Goal: Book appointment/travel/reservation

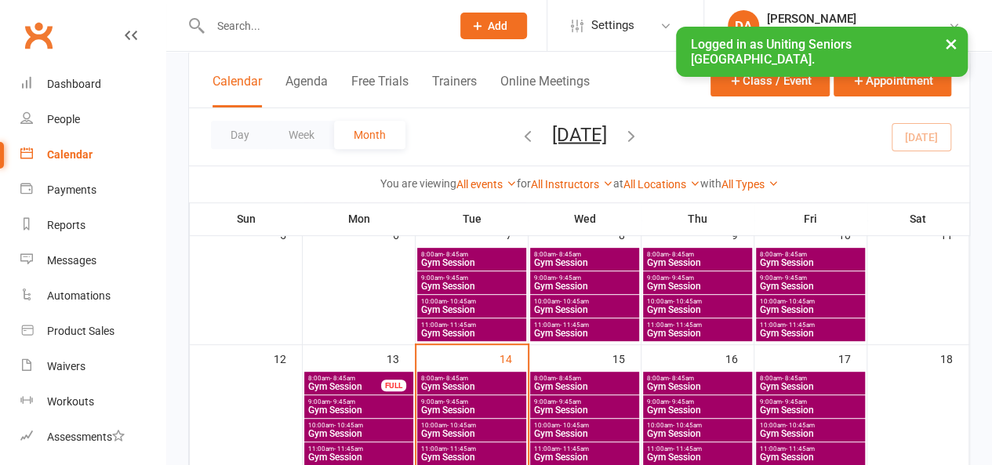
click at [575, 376] on span "- 8:45am" at bounding box center [568, 378] width 25 height 7
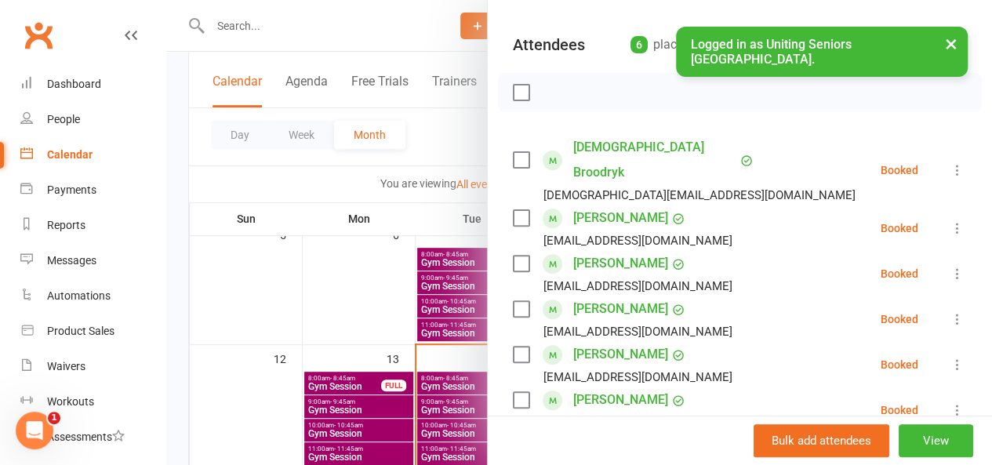
scroll to position [235, 0]
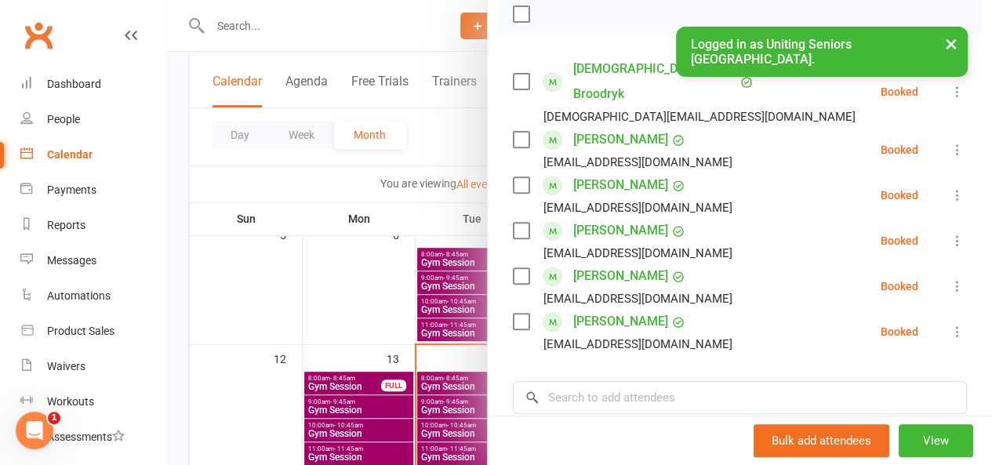
click at [446, 340] on div at bounding box center [579, 232] width 826 height 465
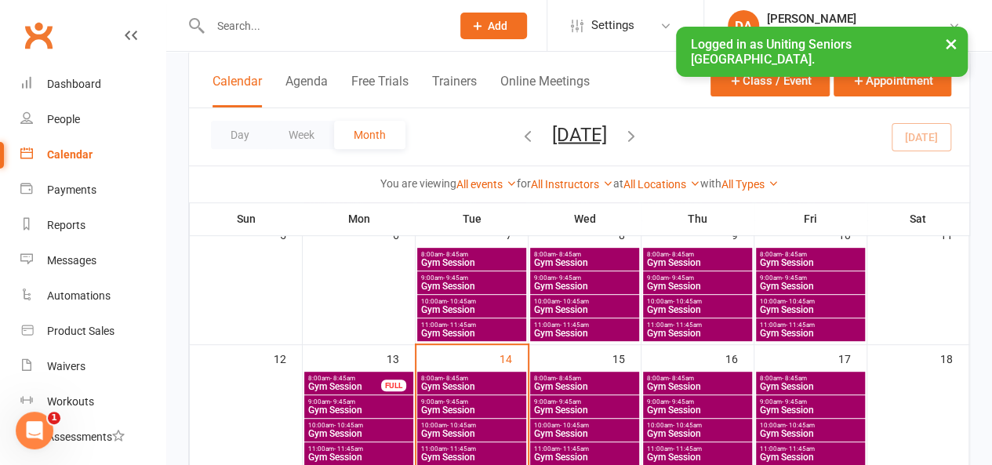
click at [605, 376] on span "8:00am - 8:45am" at bounding box center [584, 378] width 103 height 7
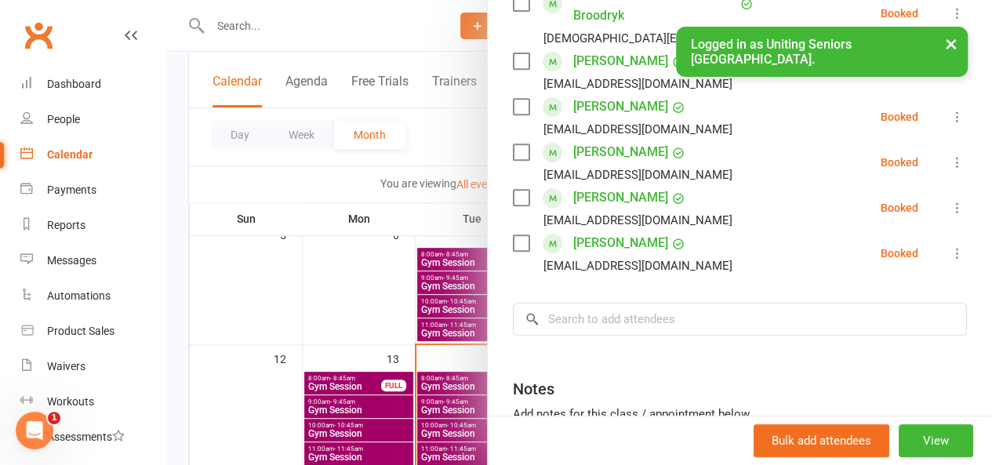
scroll to position [78, 0]
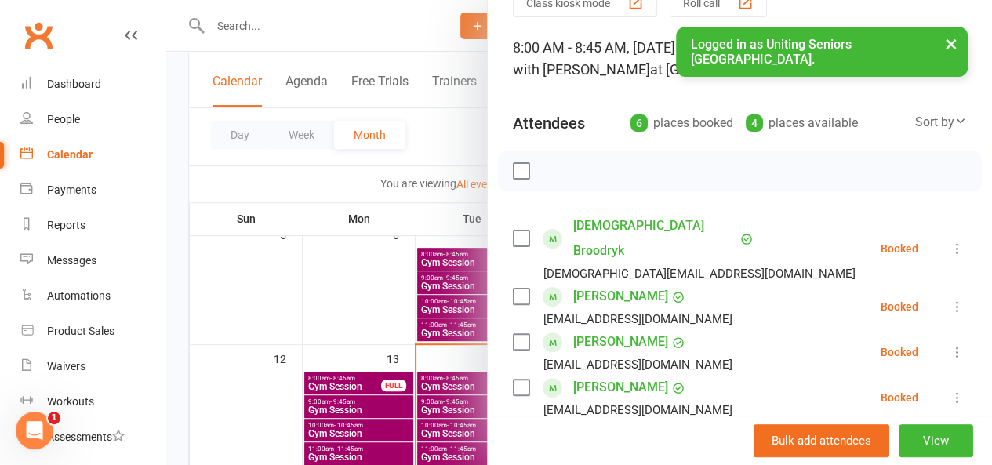
click at [460, 360] on div at bounding box center [579, 232] width 826 height 465
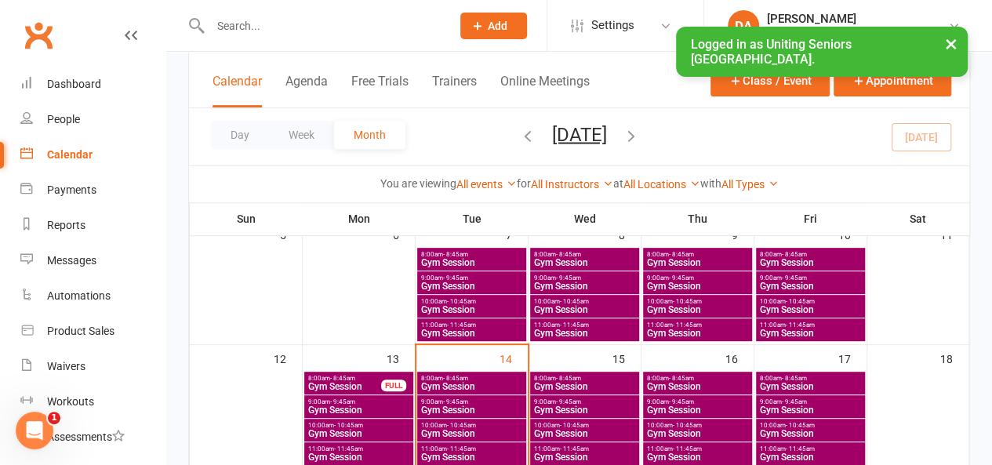
click at [685, 379] on span "- 8:45am" at bounding box center [681, 378] width 25 height 7
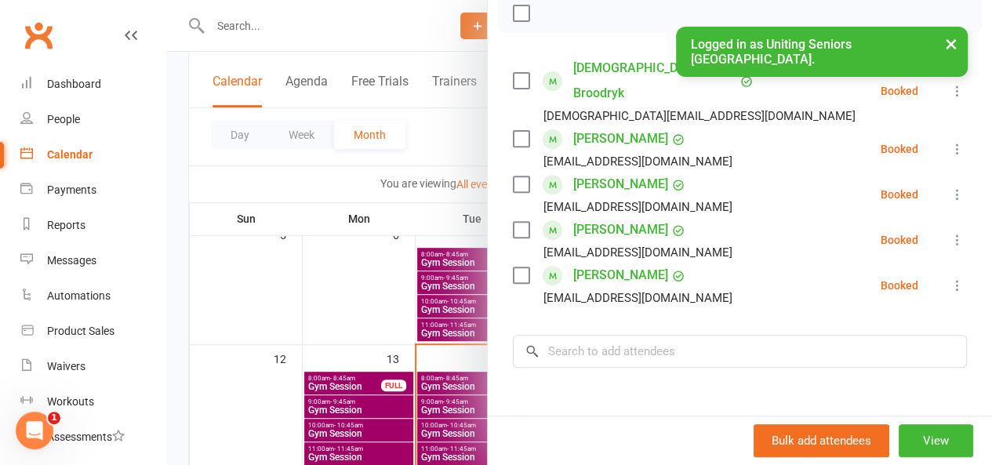
scroll to position [314, 0]
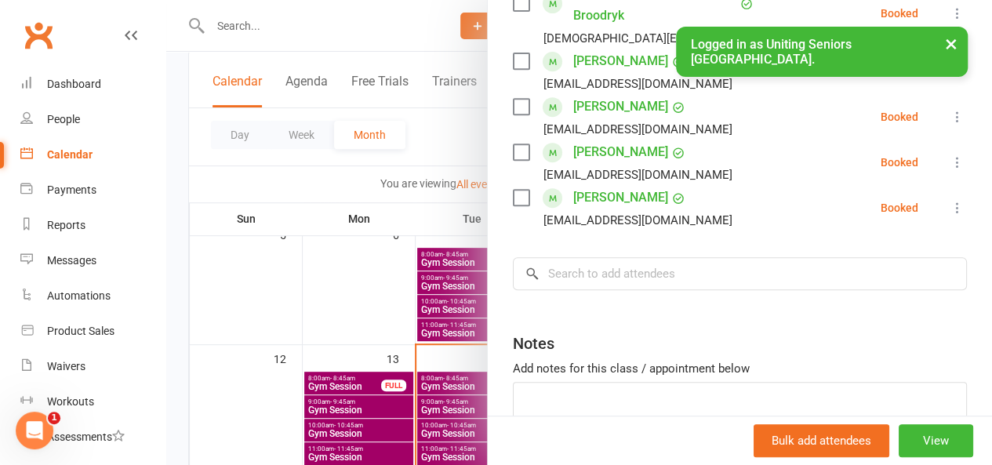
click at [356, 361] on div at bounding box center [579, 232] width 826 height 465
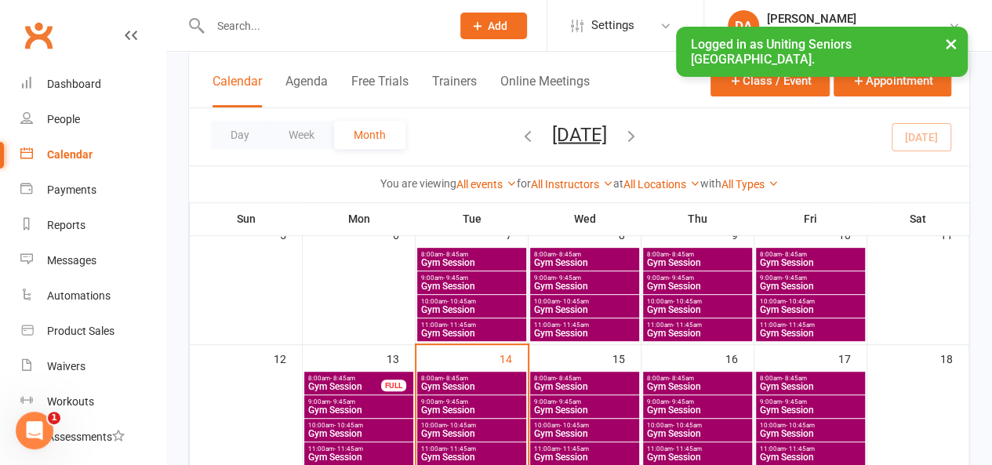
click at [809, 383] on span "Gym Session" at bounding box center [810, 386] width 103 height 9
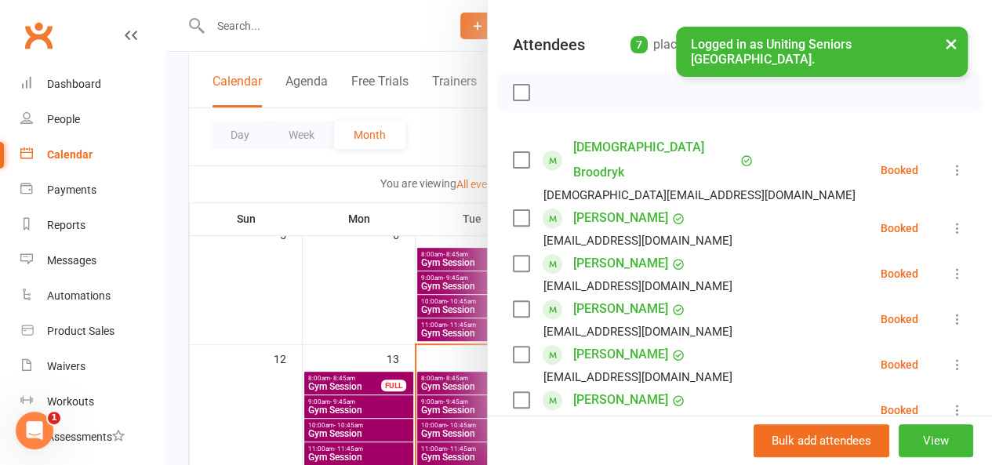
scroll to position [157, 0]
click at [434, 364] on div at bounding box center [579, 232] width 826 height 465
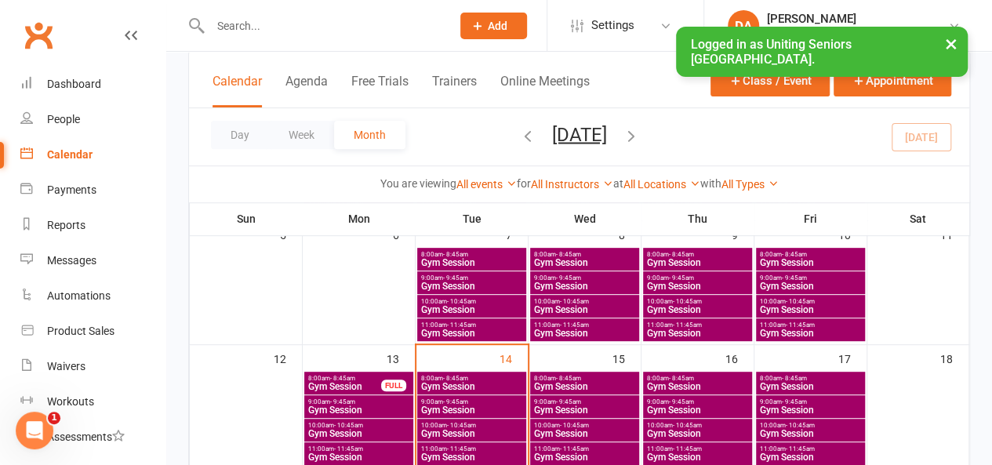
click at [463, 382] on span "Gym Session" at bounding box center [471, 386] width 103 height 9
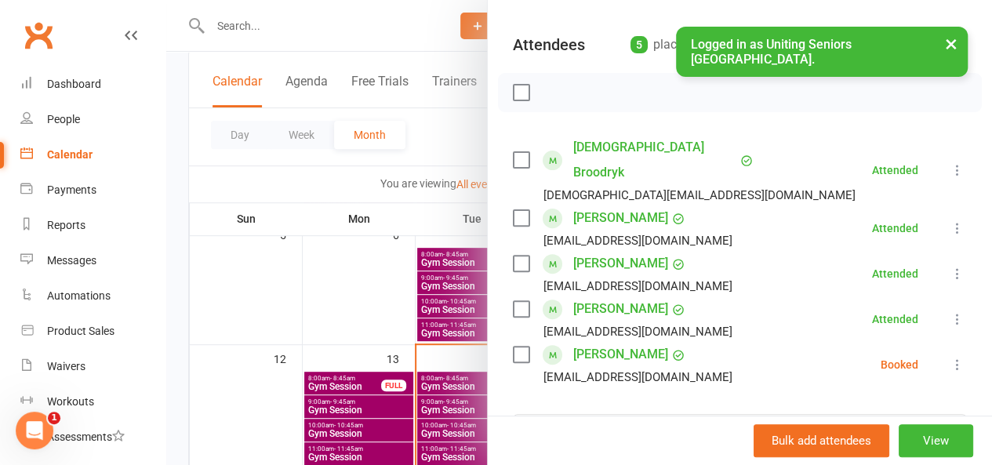
scroll to position [235, 0]
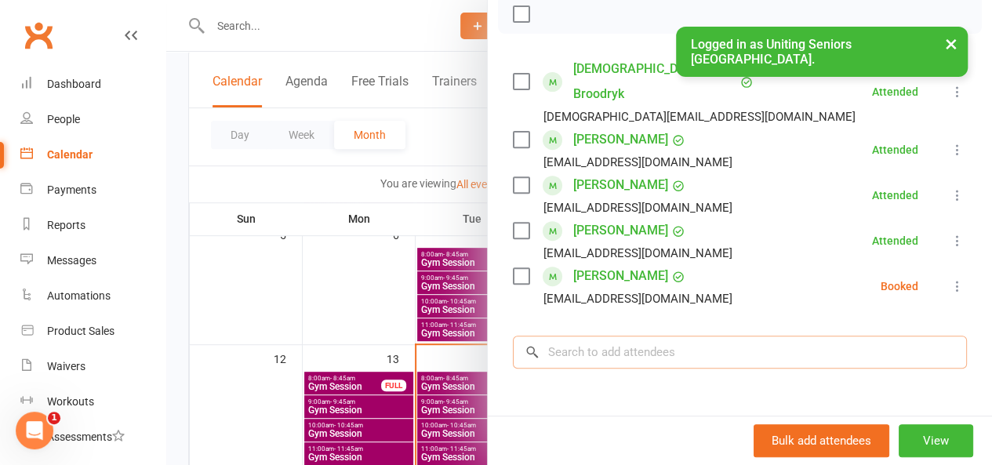
click at [578, 336] on input "search" at bounding box center [740, 352] width 454 height 33
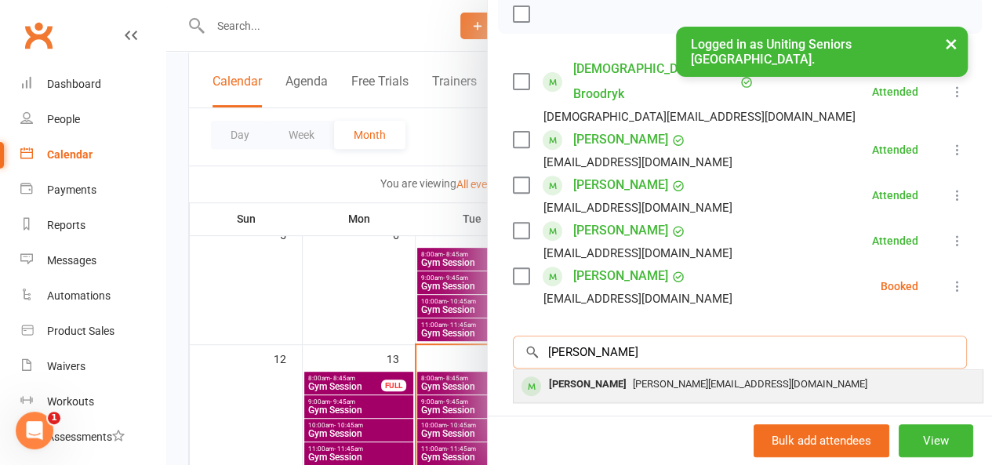
type input "[PERSON_NAME]"
click at [633, 378] on span "[PERSON_NAME][EMAIL_ADDRESS][DOMAIN_NAME]" at bounding box center [750, 384] width 234 height 12
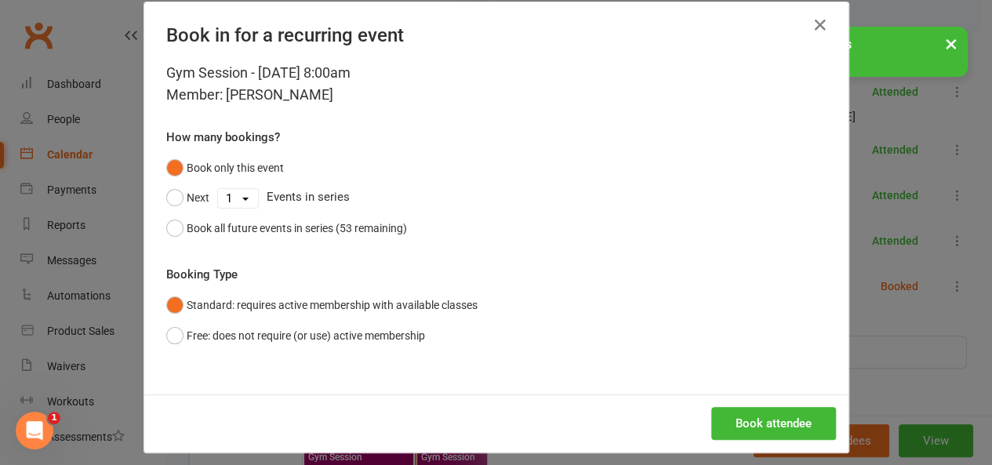
scroll to position [31, 0]
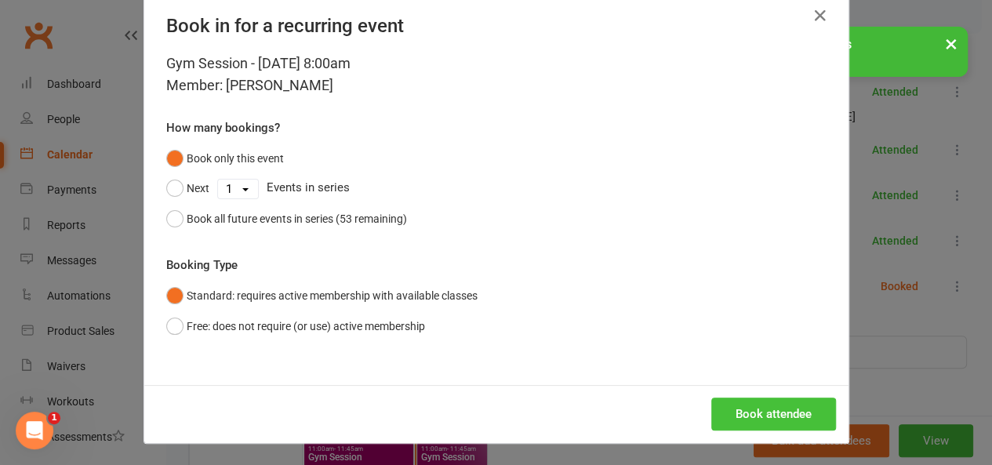
click at [756, 416] on button "Book attendee" at bounding box center [773, 414] width 125 height 33
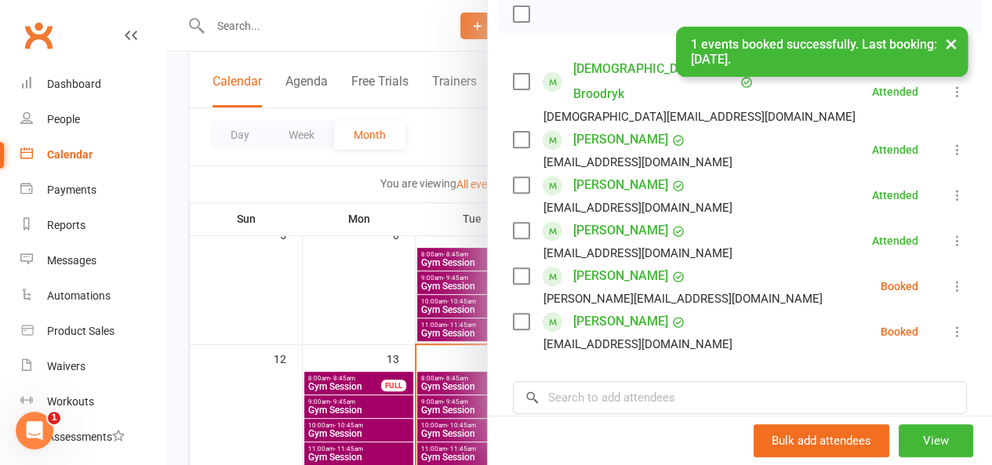
click at [516, 268] on label at bounding box center [521, 276] width 16 height 16
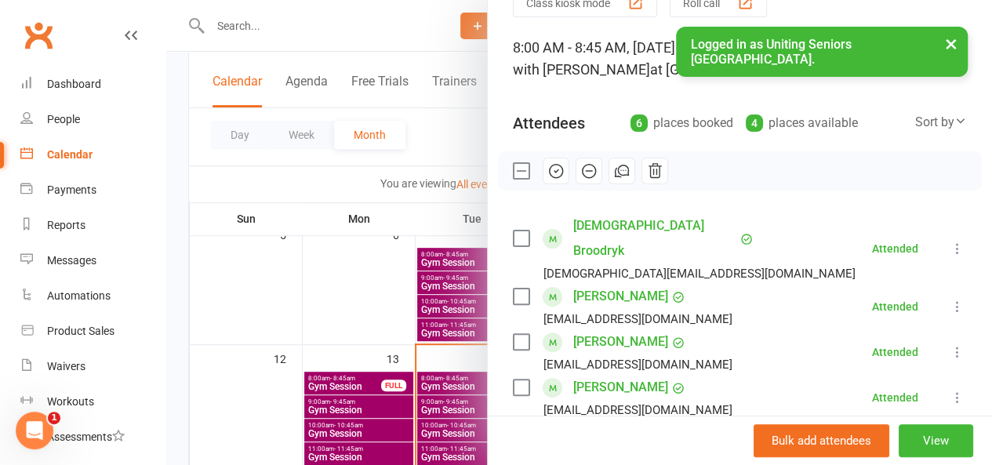
click at [547, 173] on icon "button" at bounding box center [555, 170] width 17 height 17
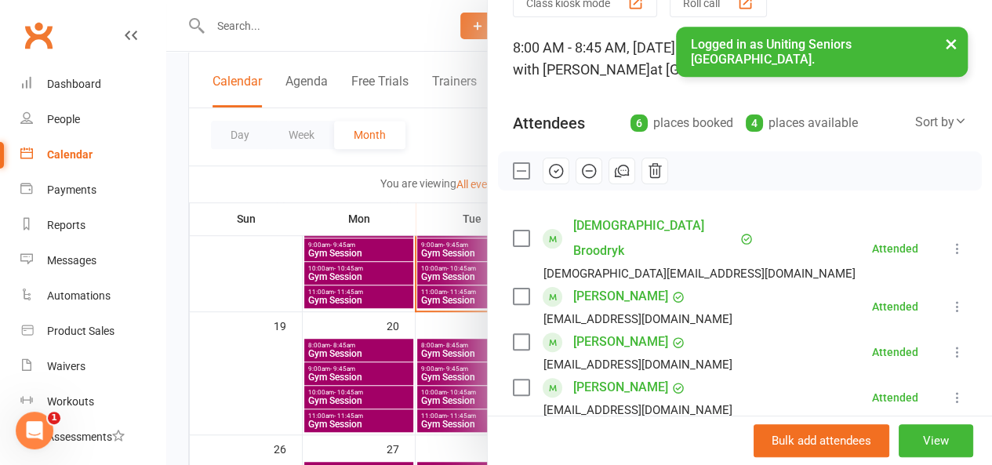
click at [427, 299] on div at bounding box center [579, 232] width 826 height 465
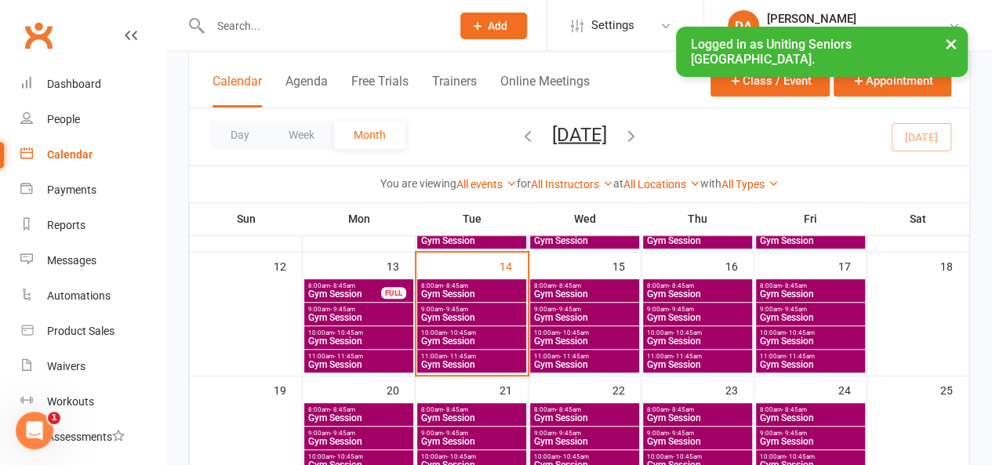
scroll to position [314, 0]
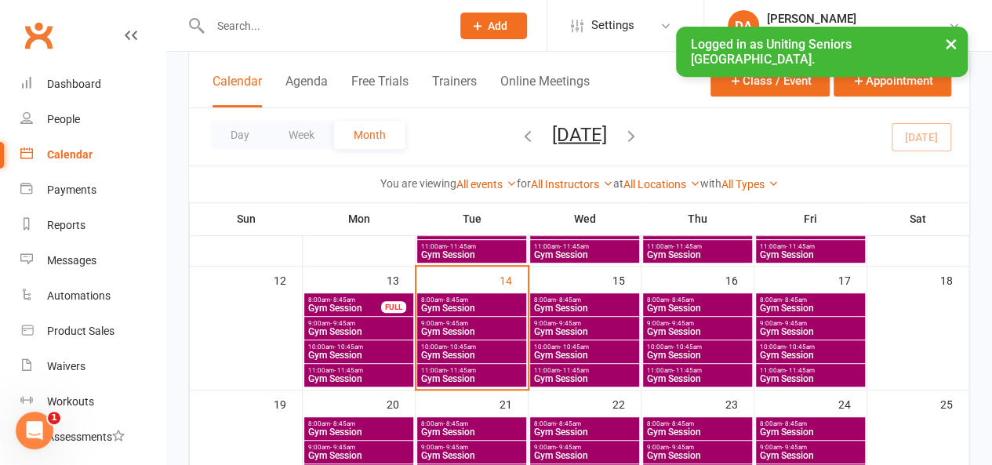
click at [550, 303] on span "Gym Session" at bounding box center [584, 307] width 103 height 9
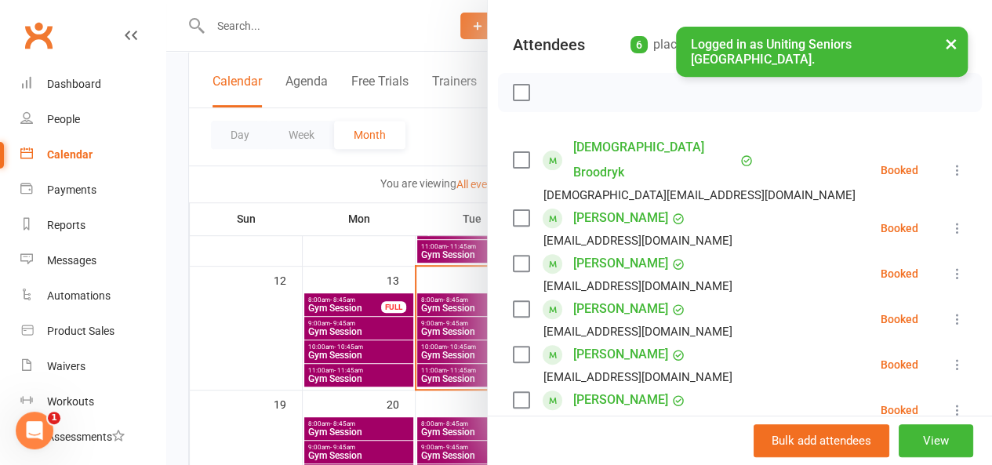
scroll to position [235, 0]
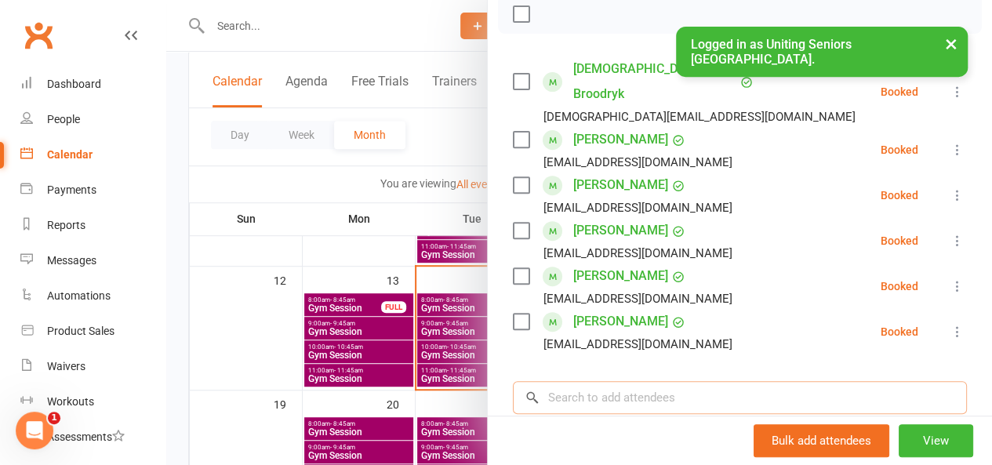
click at [590, 381] on input "search" at bounding box center [740, 397] width 454 height 33
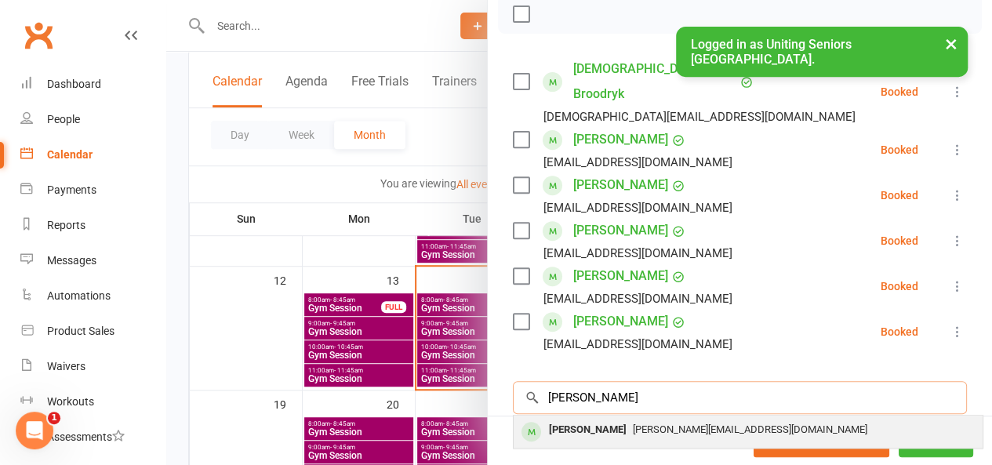
type input "[PERSON_NAME]"
click at [583, 419] on div "[PERSON_NAME]" at bounding box center [588, 430] width 90 height 23
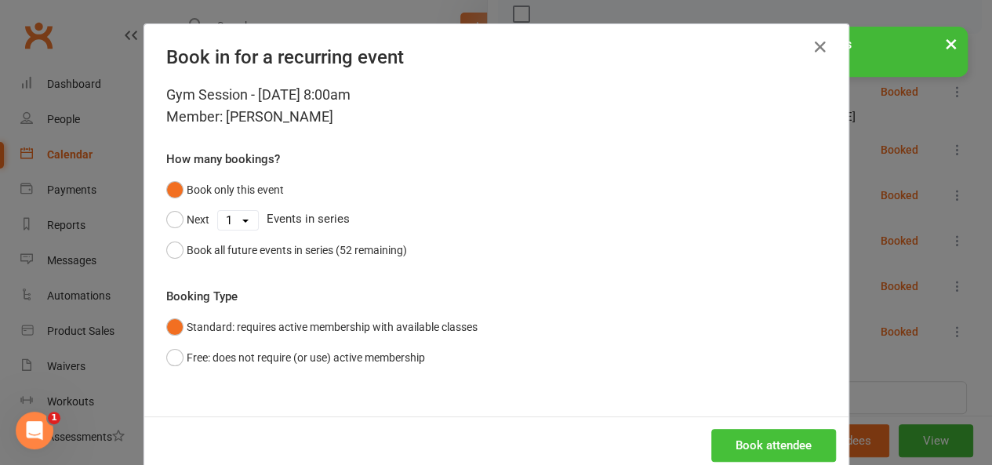
click at [770, 444] on button "Book attendee" at bounding box center [773, 445] width 125 height 33
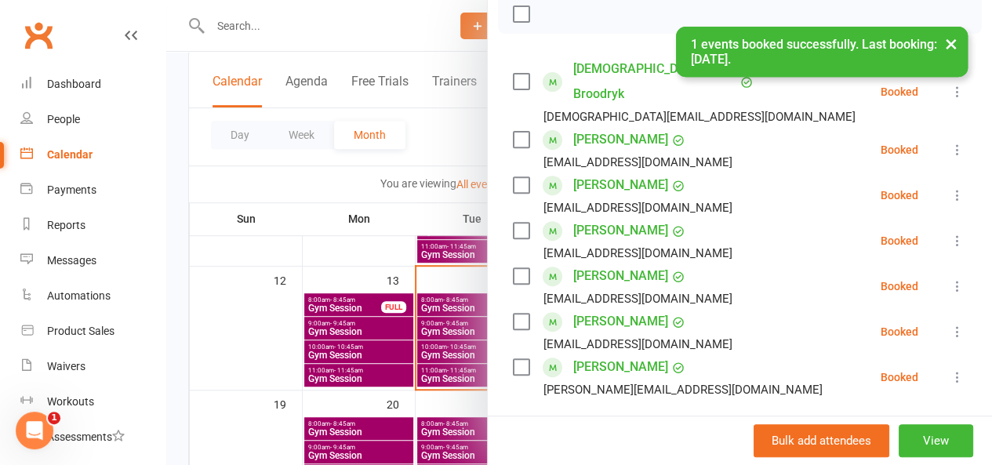
click at [385, 258] on div at bounding box center [579, 232] width 826 height 465
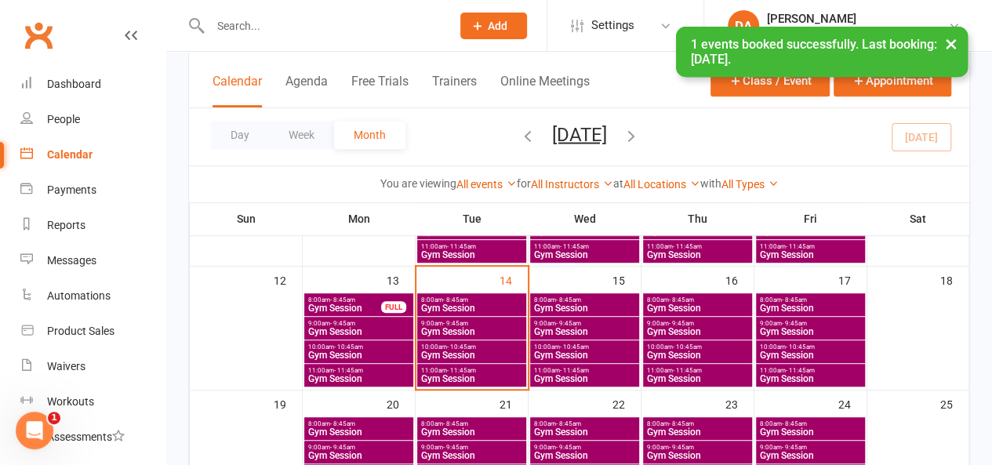
click at [684, 297] on span "- 8:45am" at bounding box center [681, 299] width 25 height 7
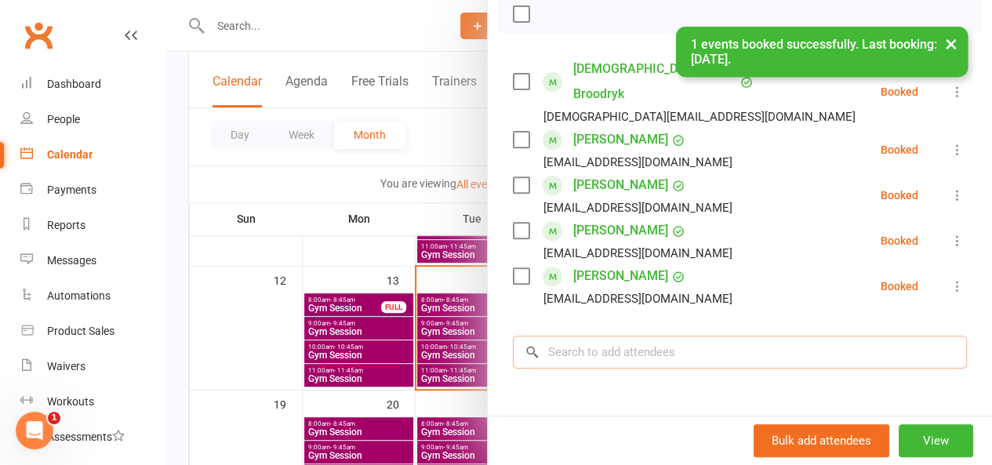
click at [589, 336] on input "search" at bounding box center [740, 352] width 454 height 33
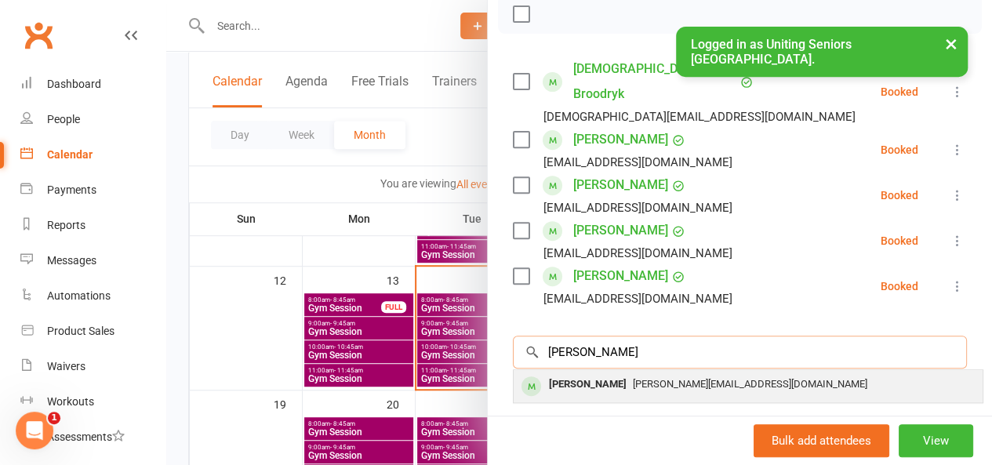
type input "[PERSON_NAME]"
click at [579, 373] on div "[PERSON_NAME]" at bounding box center [588, 384] width 90 height 23
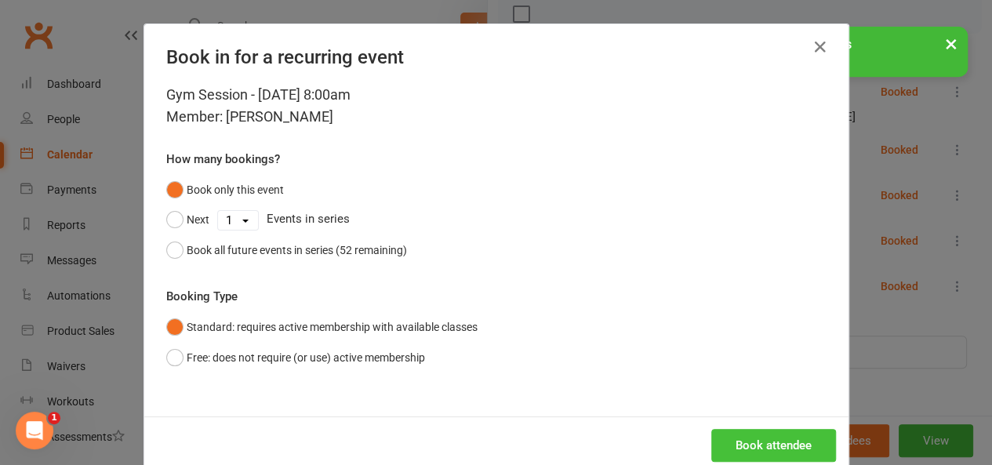
click at [728, 446] on button "Book attendee" at bounding box center [773, 445] width 125 height 33
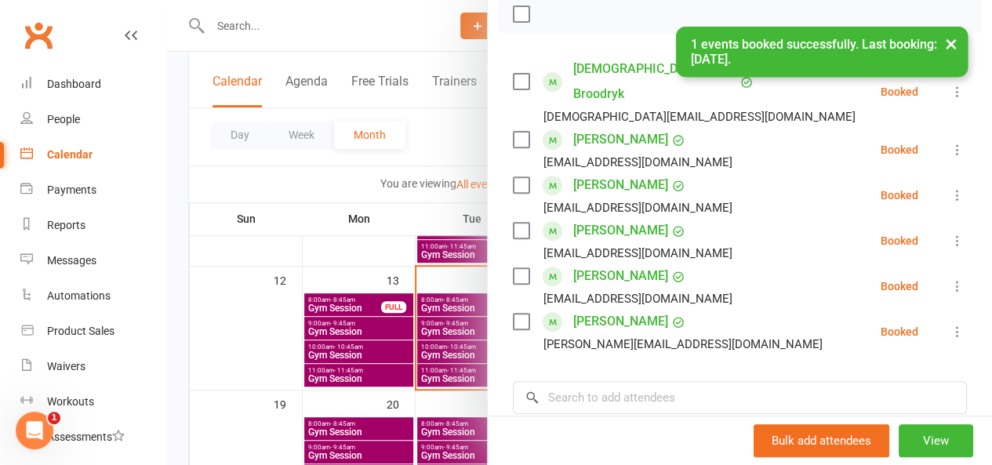
click at [428, 302] on div at bounding box center [579, 232] width 826 height 465
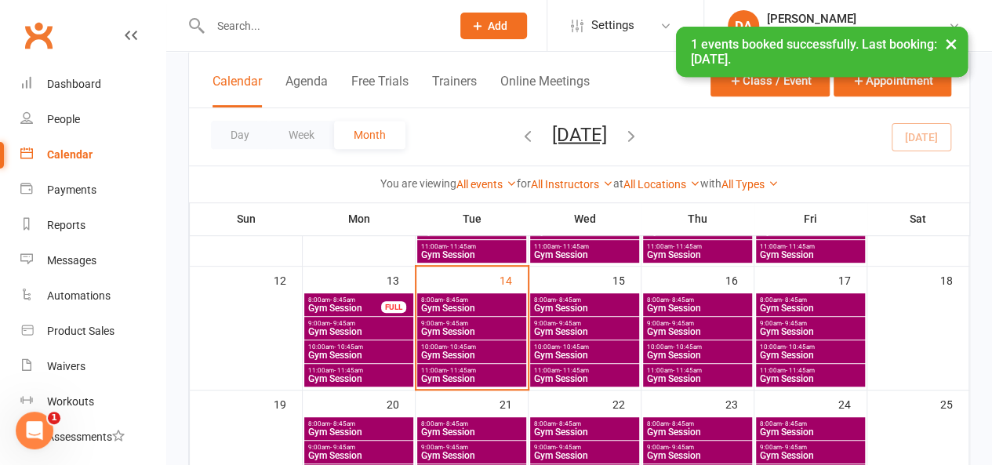
click at [797, 299] on span "- 8:45am" at bounding box center [794, 299] width 25 height 7
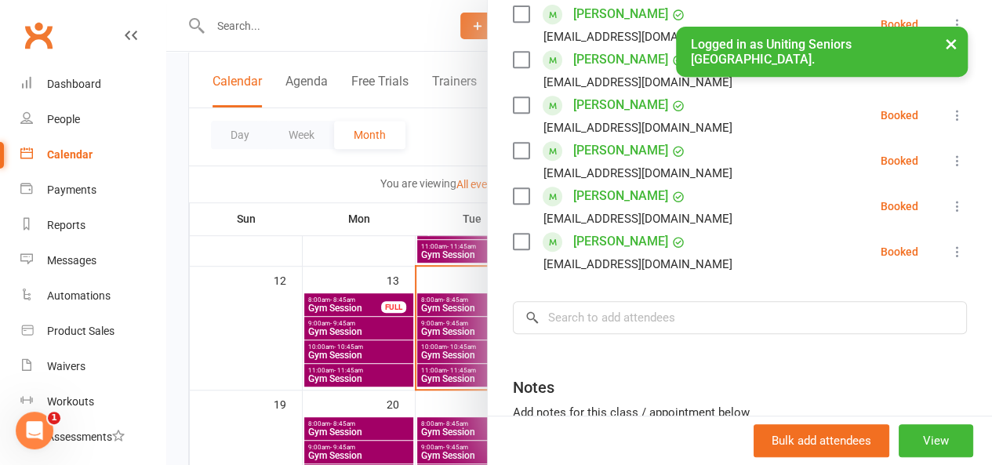
scroll to position [392, 0]
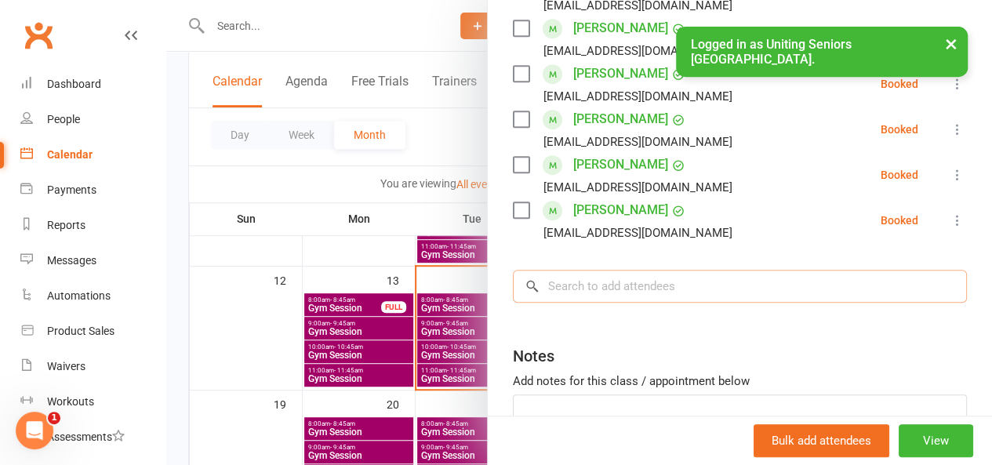
click at [665, 271] on input "search" at bounding box center [740, 286] width 454 height 33
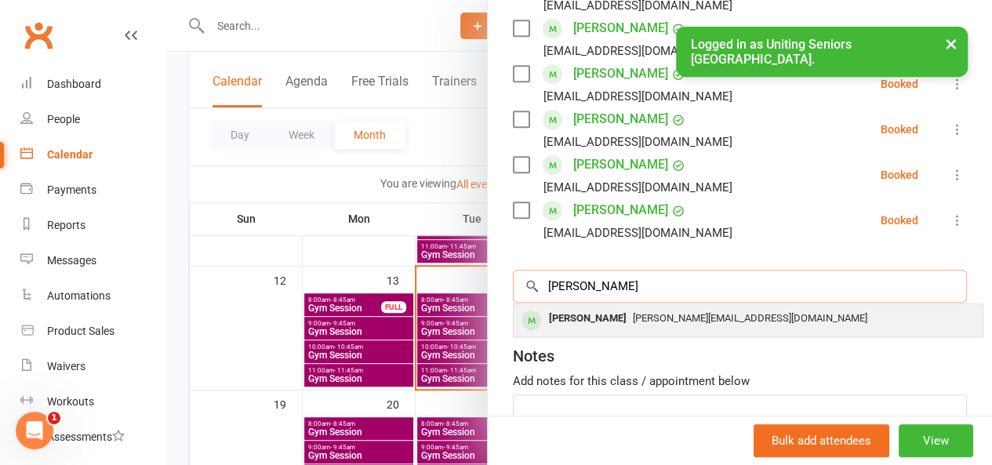
type input "[PERSON_NAME]"
click at [641, 304] on div "[PERSON_NAME] [PERSON_NAME][EMAIL_ADDRESS][DOMAIN_NAME]" at bounding box center [748, 320] width 469 height 32
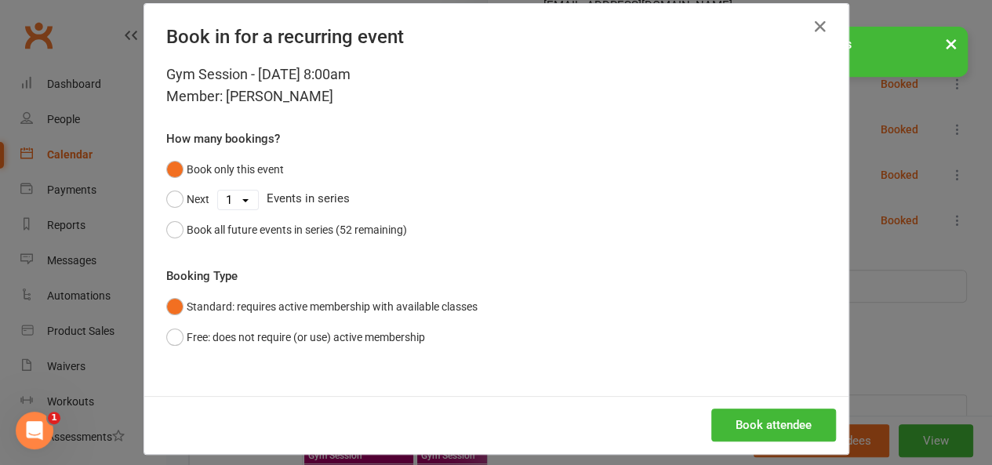
scroll to position [31, 0]
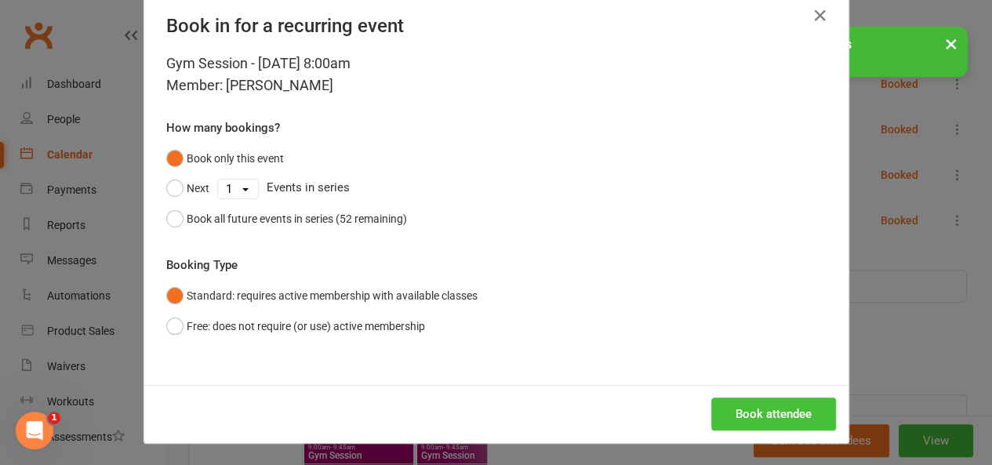
click at [735, 404] on button "Book attendee" at bounding box center [773, 414] width 125 height 33
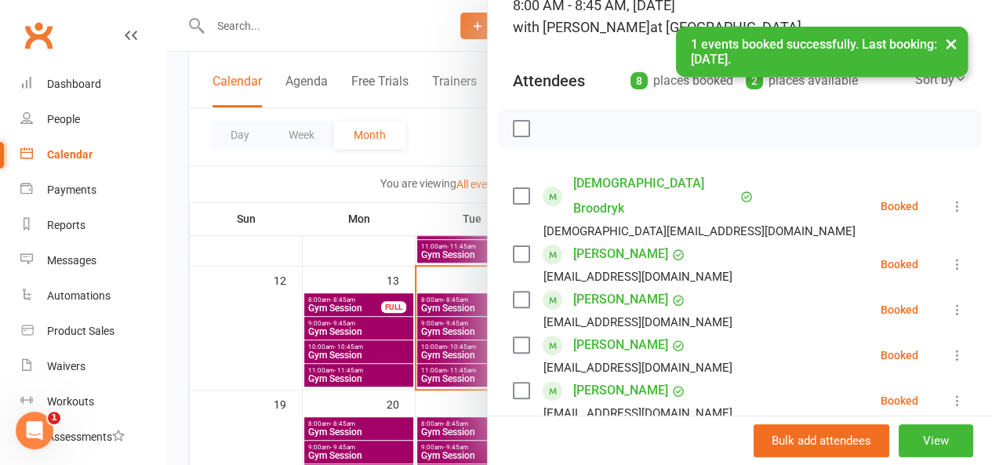
scroll to position [78, 0]
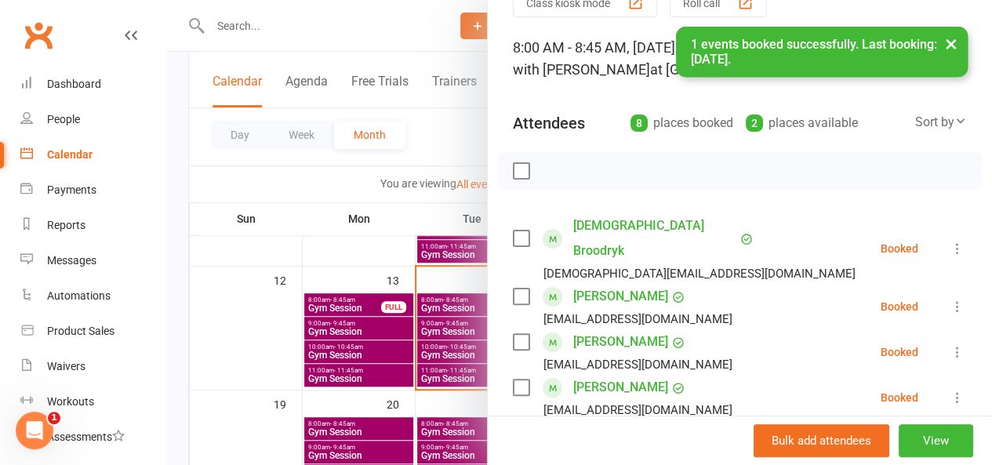
click at [403, 219] on div at bounding box center [579, 232] width 826 height 465
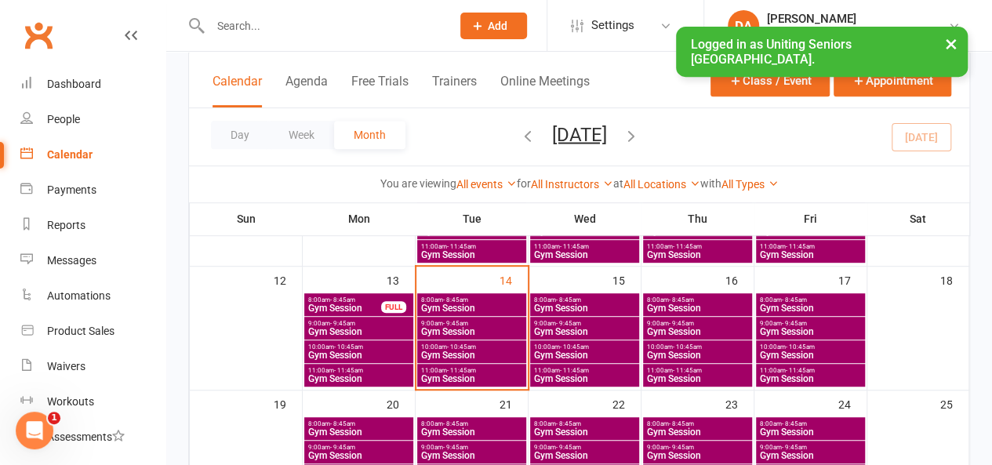
click at [692, 303] on span "Gym Session" at bounding box center [697, 307] width 103 height 9
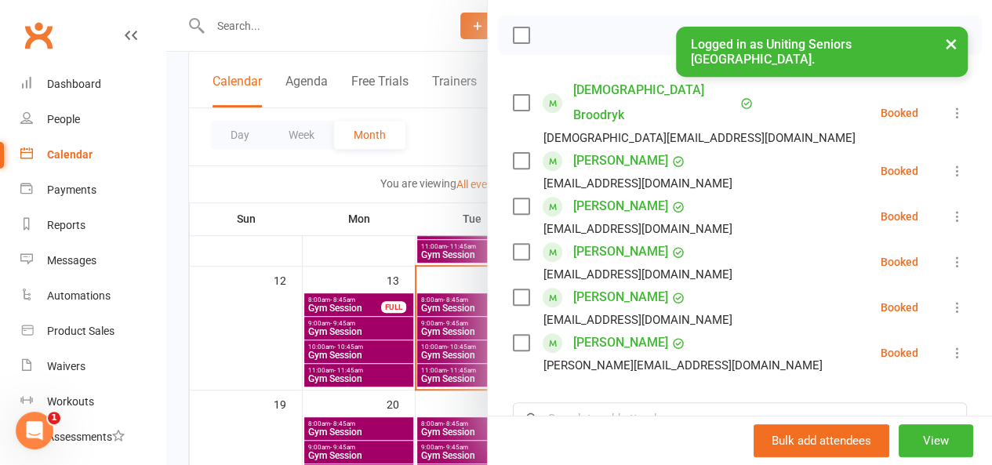
scroll to position [235, 0]
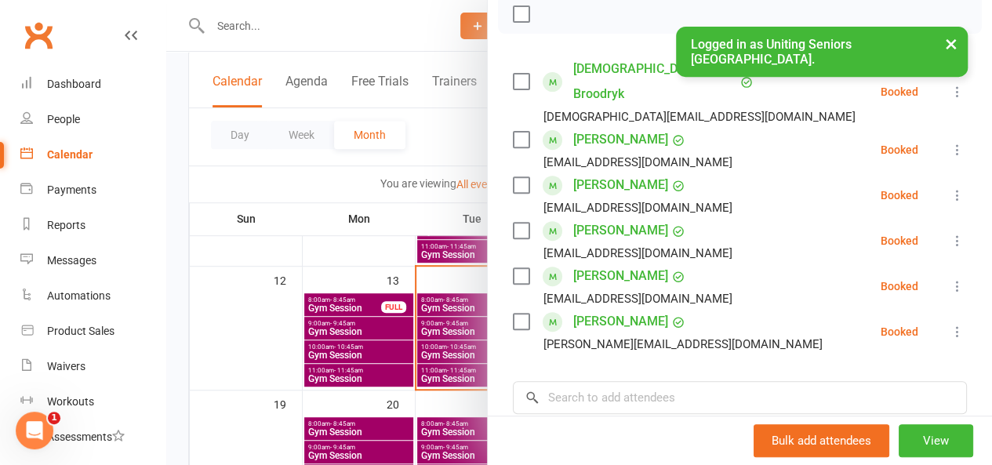
click at [950, 324] on icon at bounding box center [958, 332] width 16 height 16
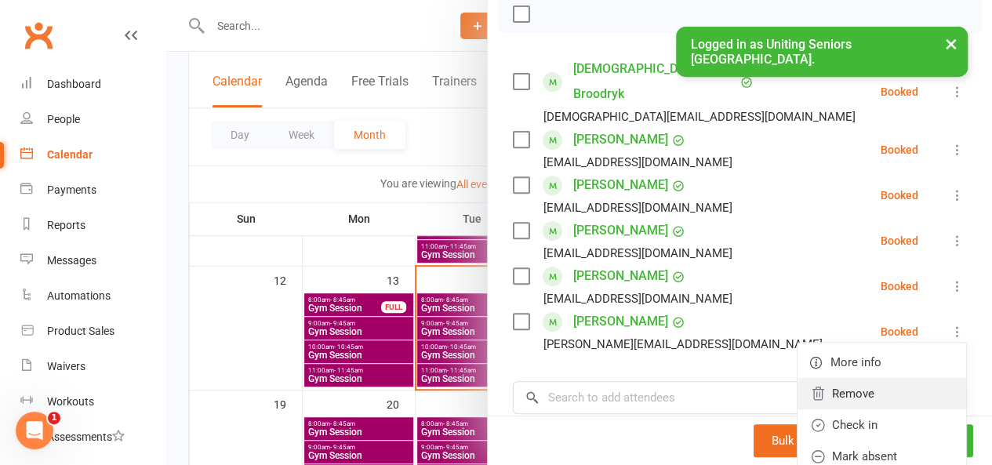
click at [881, 378] on link "Remove" at bounding box center [881, 393] width 169 height 31
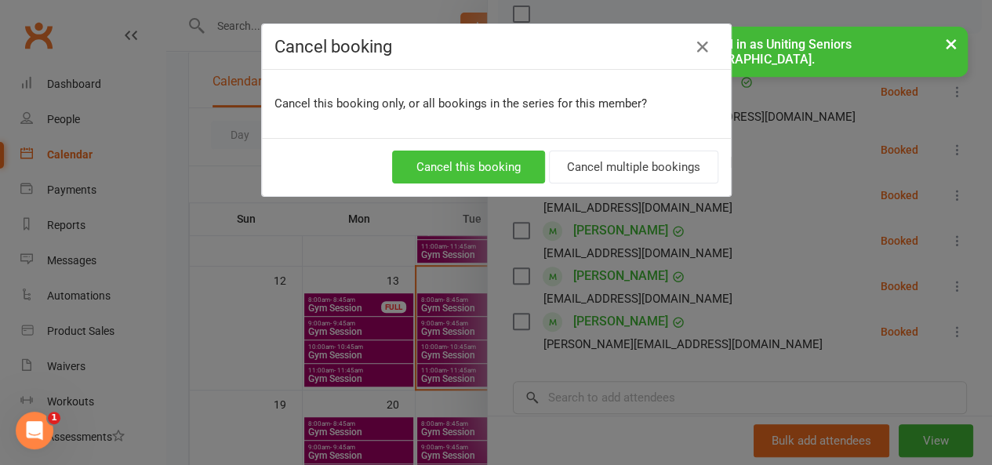
click at [495, 176] on button "Cancel this booking" at bounding box center [468, 167] width 153 height 33
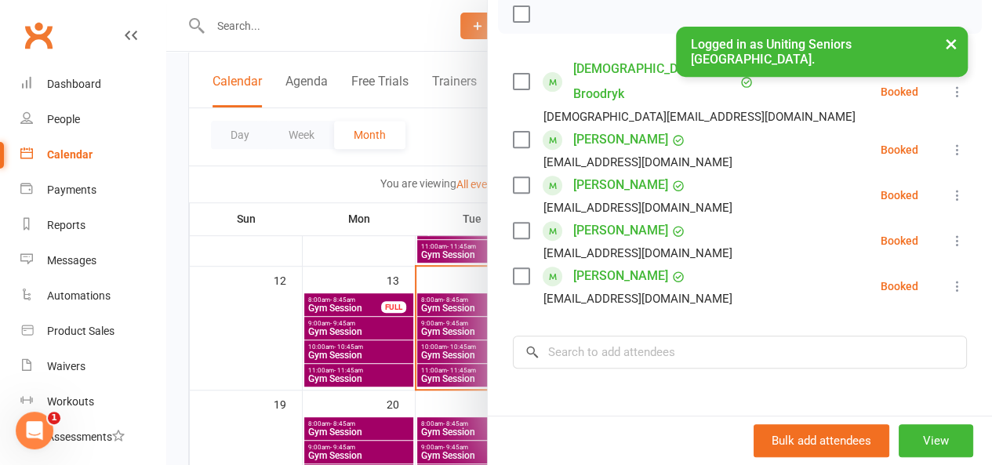
click at [453, 291] on div at bounding box center [579, 232] width 826 height 465
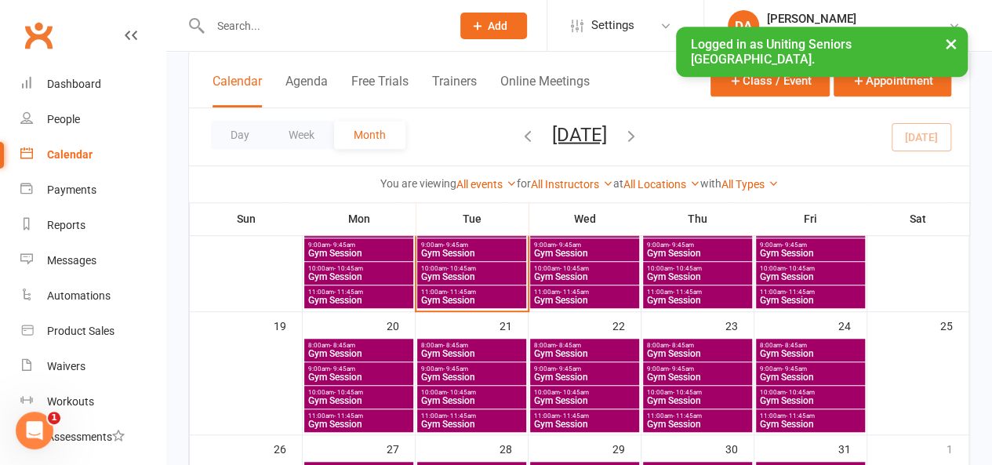
scroll to position [314, 0]
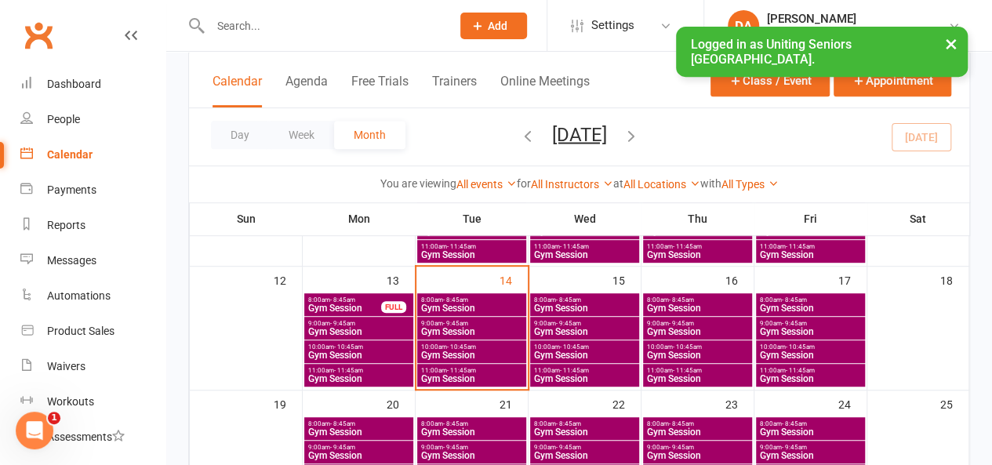
click at [456, 327] on span "Gym Session" at bounding box center [471, 331] width 103 height 9
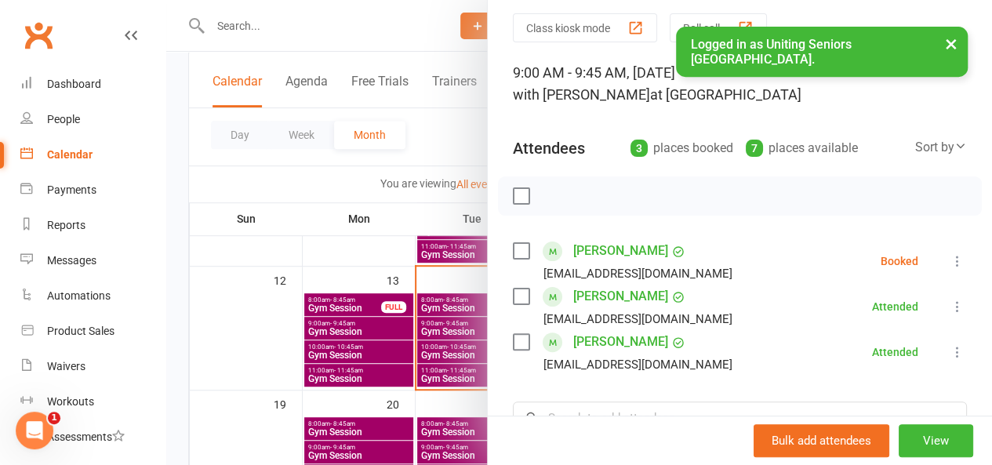
scroll to position [78, 0]
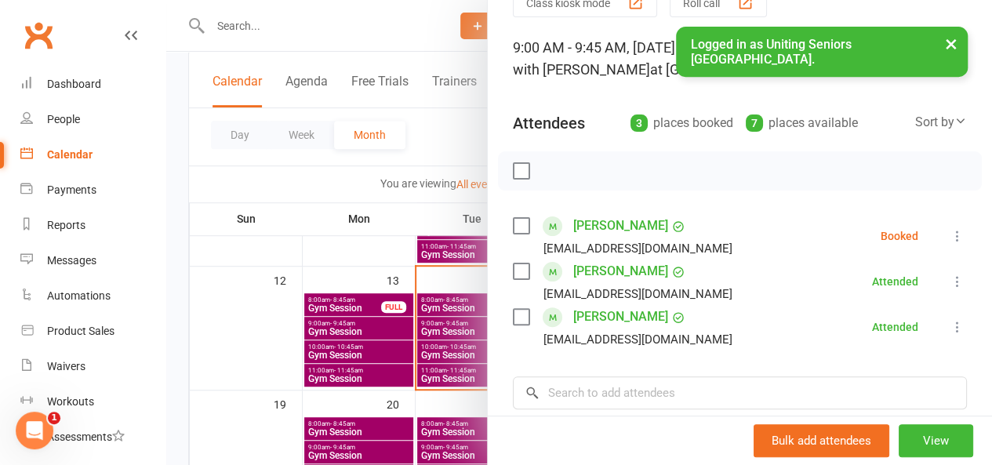
click at [452, 349] on div at bounding box center [579, 232] width 826 height 465
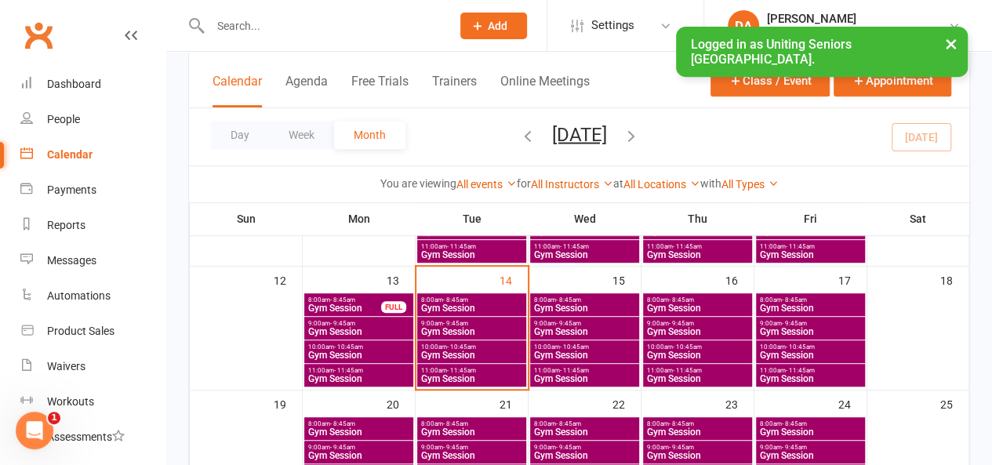
click at [452, 351] on span "Gym Session" at bounding box center [471, 355] width 103 height 9
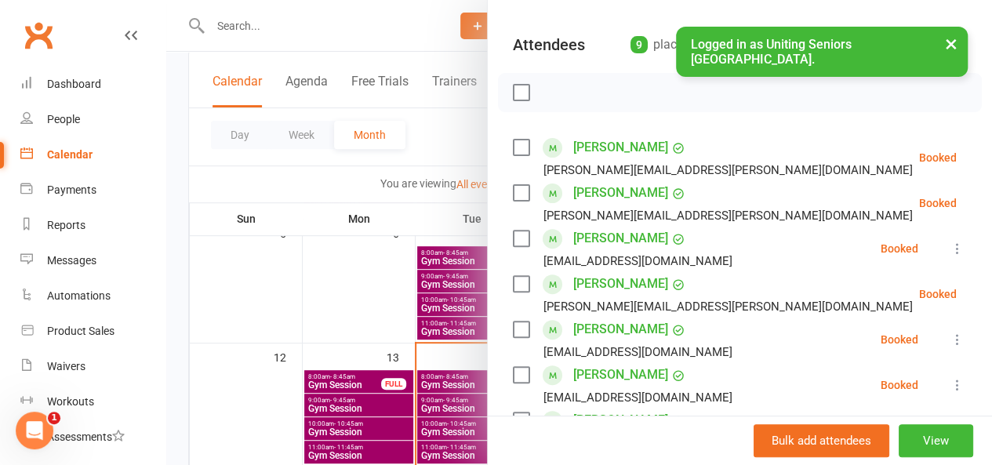
scroll to position [314, 0]
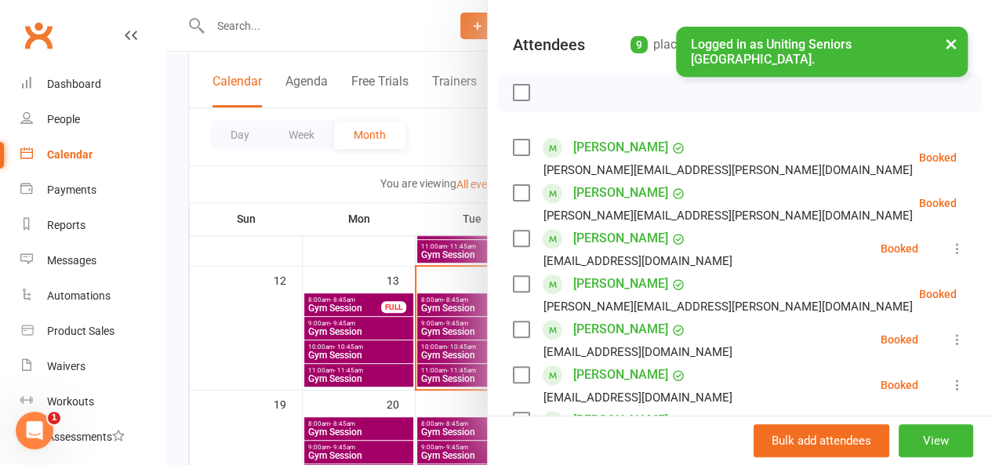
click at [441, 375] on div at bounding box center [579, 232] width 826 height 465
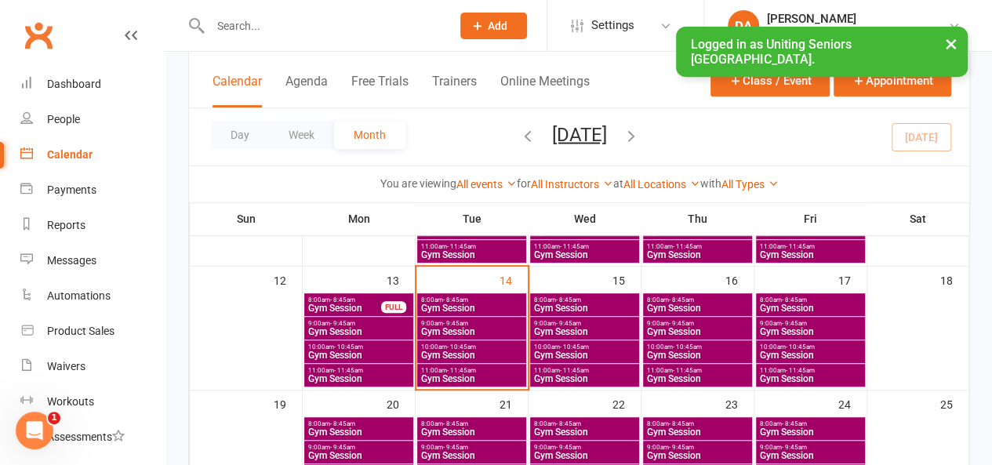
click at [441, 375] on span "Gym Session" at bounding box center [471, 378] width 103 height 9
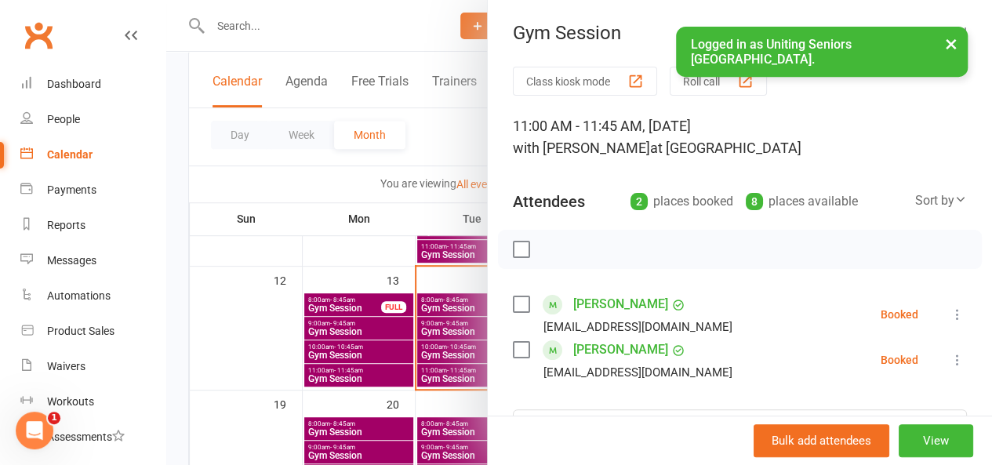
click at [438, 313] on div at bounding box center [579, 232] width 826 height 465
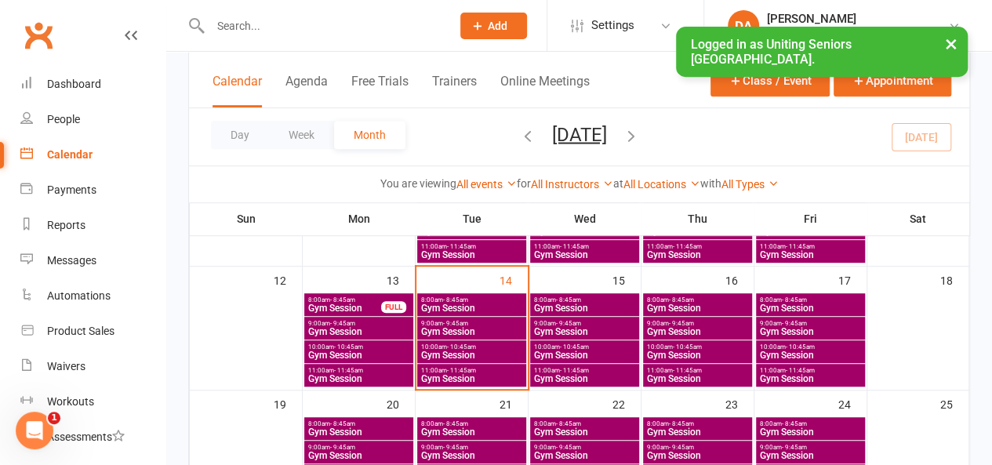
click at [438, 331] on span "Gym Session" at bounding box center [471, 331] width 103 height 9
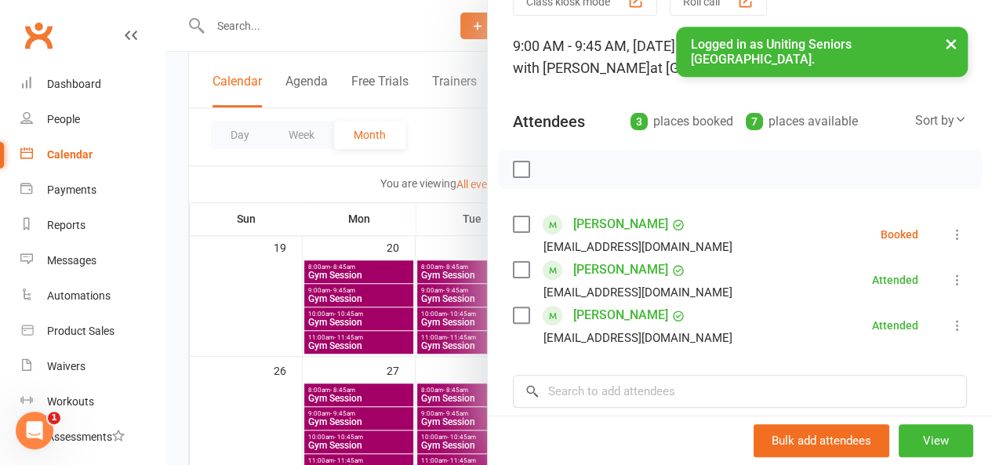
scroll to position [157, 0]
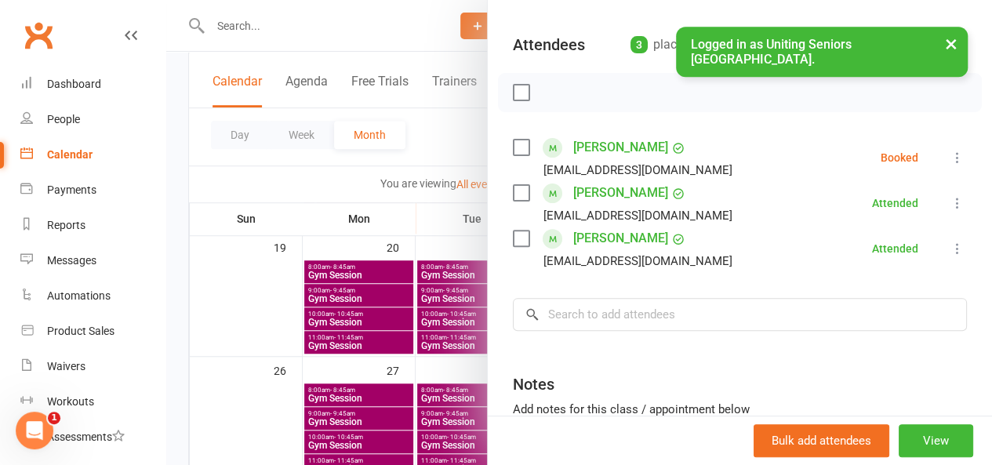
click at [285, 213] on div at bounding box center [579, 232] width 826 height 465
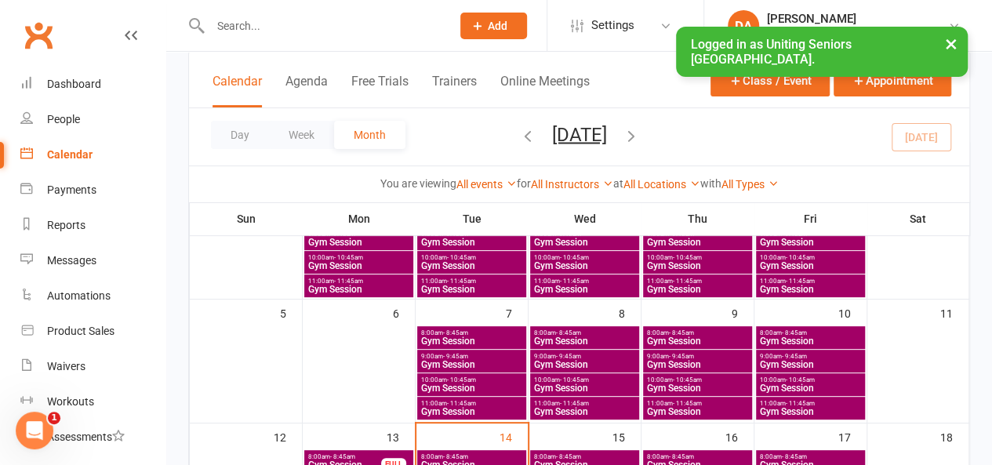
click at [801, 337] on span "Gym Session" at bounding box center [810, 340] width 103 height 9
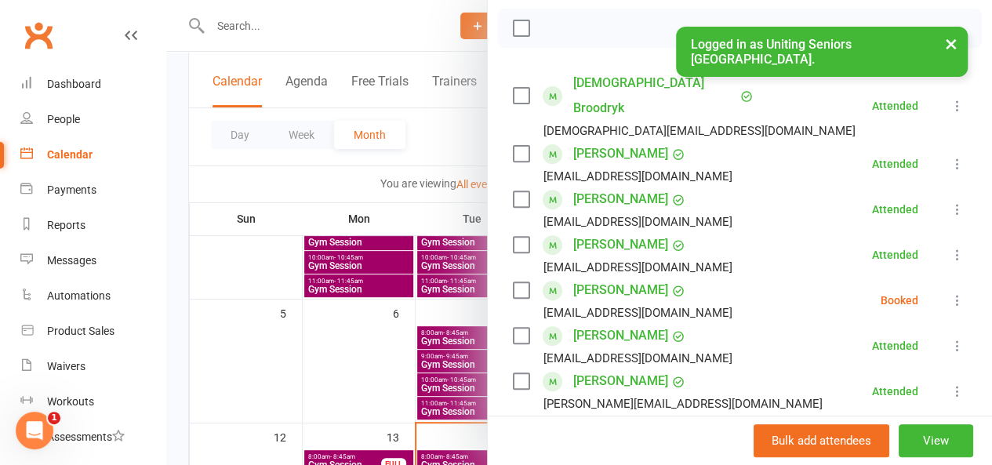
scroll to position [235, 0]
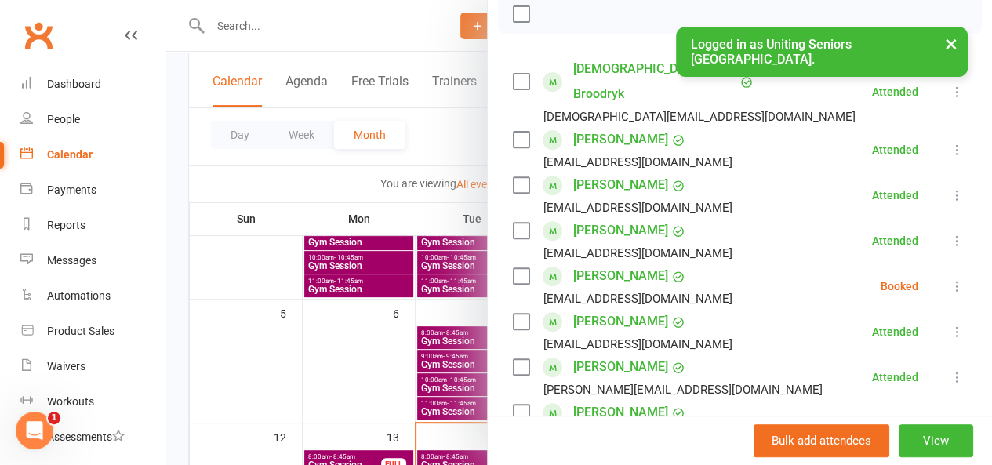
click at [950, 278] on icon at bounding box center [958, 286] width 16 height 16
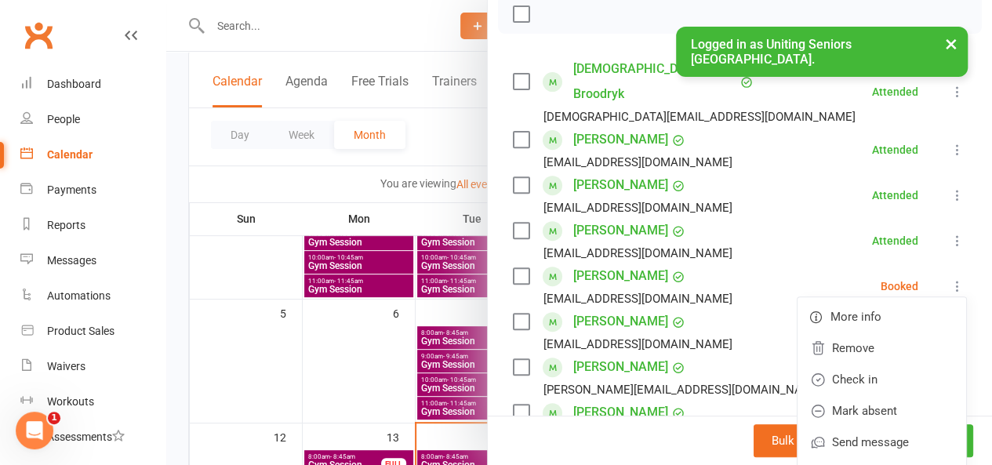
click at [950, 278] on icon at bounding box center [958, 286] width 16 height 16
